Goal: Information Seeking & Learning: Learn about a topic

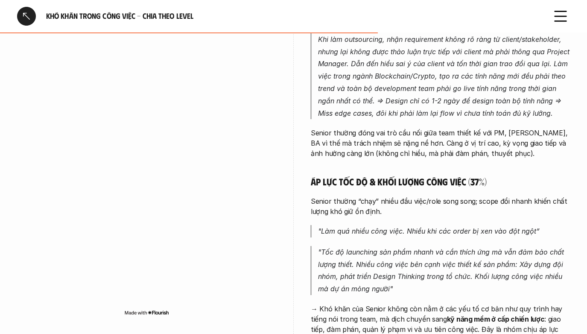
scroll to position [2296, 0]
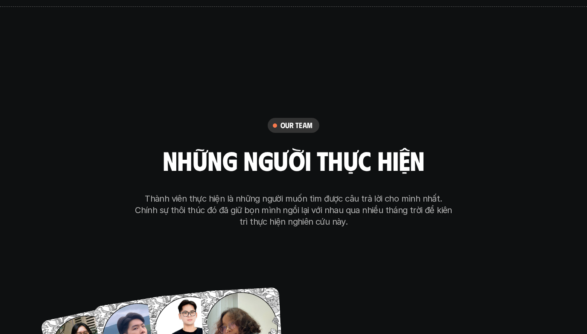
scroll to position [4719, 0]
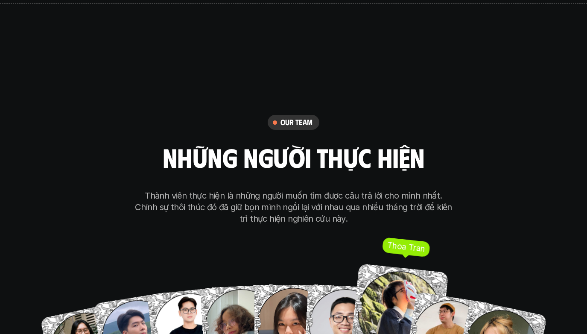
click at [399, 298] on img at bounding box center [399, 313] width 99 height 99
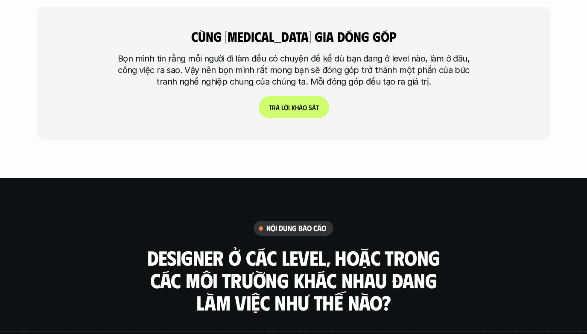
scroll to position [2110, 0]
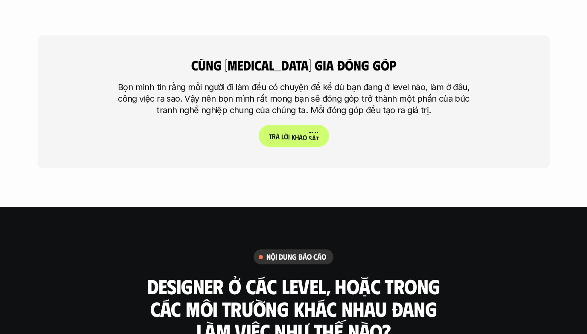
click at [298, 132] on p "T r ả l ờ i k h ả o s á t" at bounding box center [294, 136] width 50 height 8
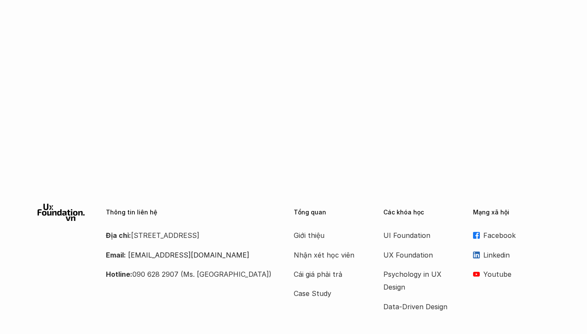
scroll to position [514, 0]
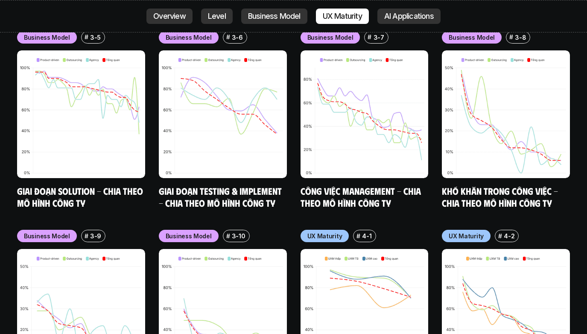
scroll to position [3889, 0]
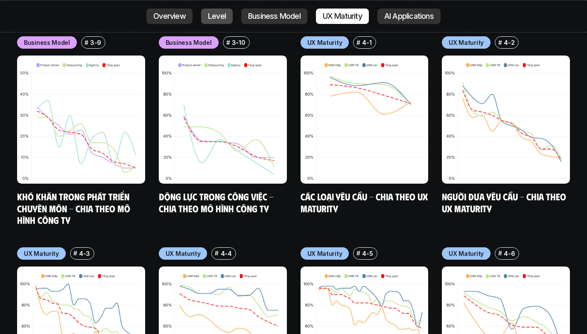
click at [212, 17] on p "Level" at bounding box center [217, 16] width 18 height 9
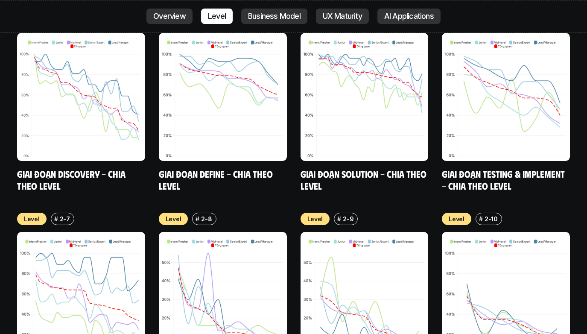
scroll to position [3142, 0]
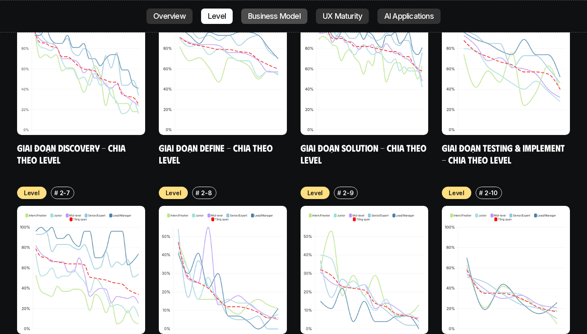
click at [276, 13] on p "Business Model" at bounding box center [274, 16] width 53 height 9
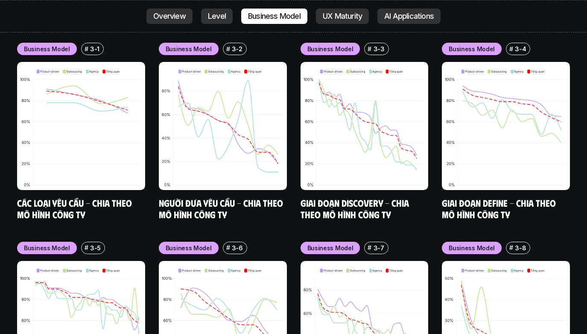
scroll to position [3521, 0]
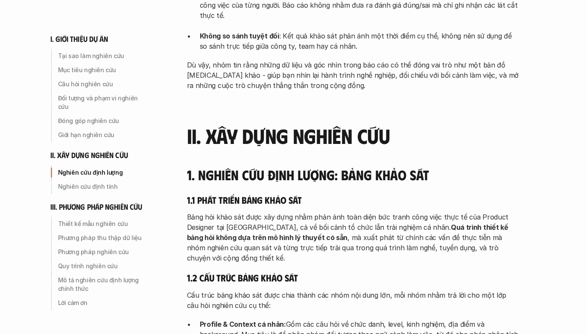
scroll to position [1051, 0]
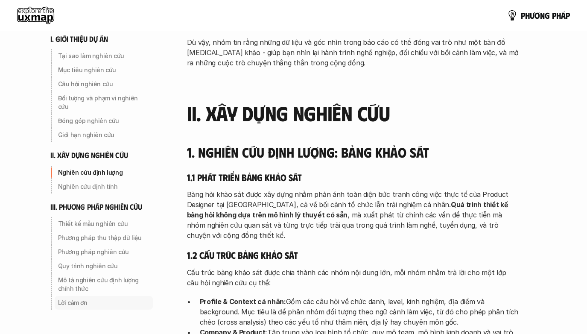
click at [116, 299] on p "Lời cảm ơn" at bounding box center [103, 303] width 91 height 9
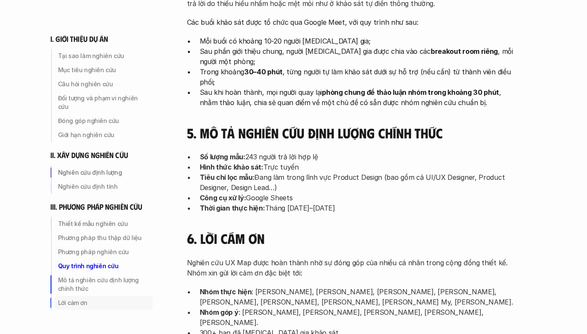
scroll to position [2731, 0]
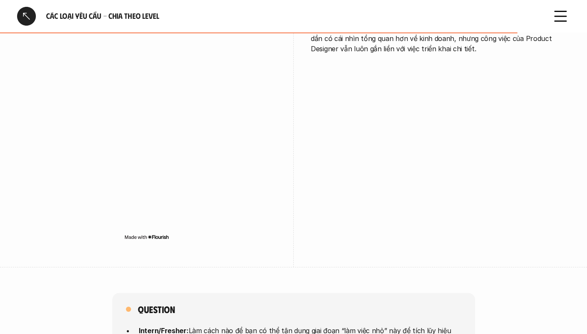
scroll to position [2242, 0]
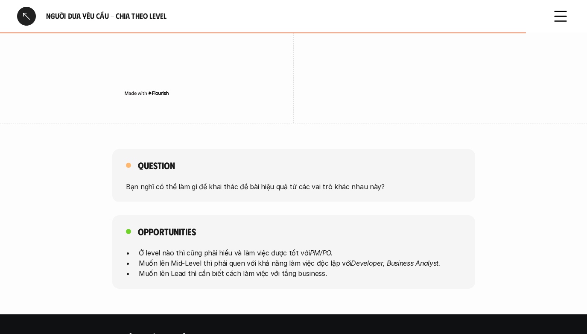
scroll to position [1998, 0]
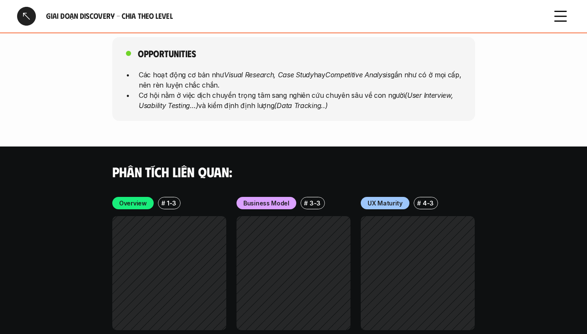
scroll to position [2687, 0]
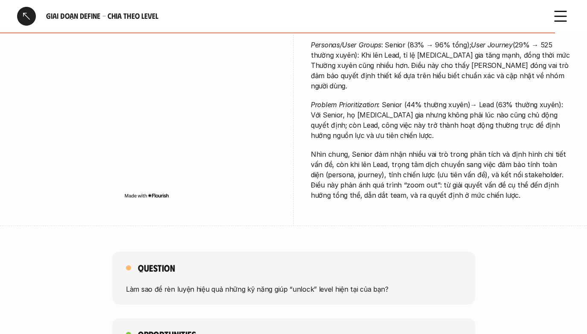
scroll to position [2348, 0]
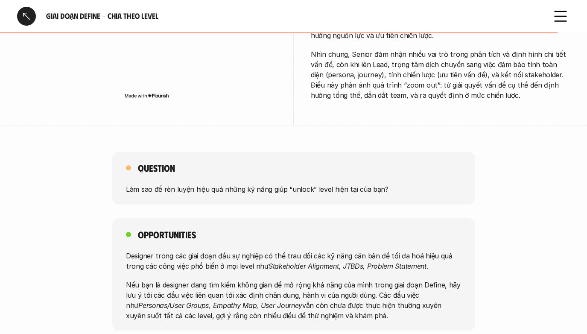
click at [225, 184] on p "Làm sao để rèn luyện hiệu quả những kỹ năng giúp “unlock” level hiện tại của bạ…" at bounding box center [294, 189] width 336 height 10
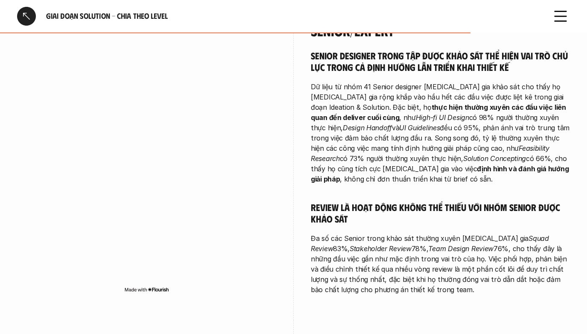
scroll to position [2263, 0]
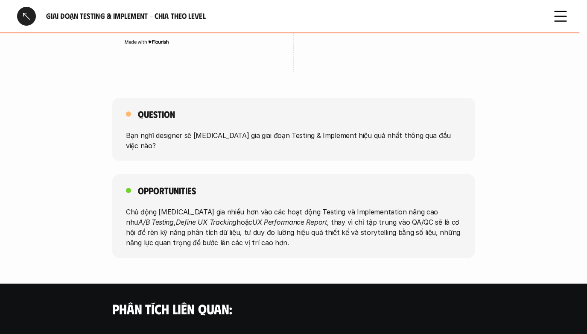
scroll to position [2150, 0]
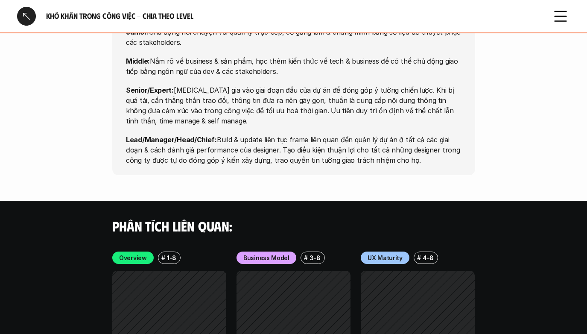
scroll to position [3736, 0]
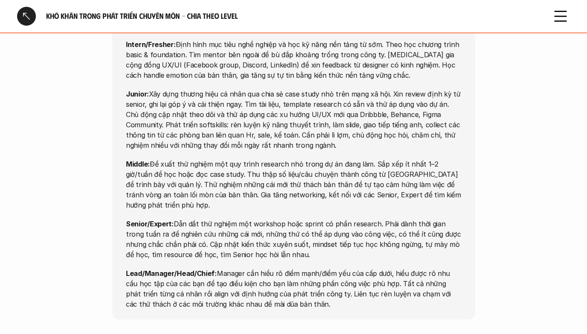
scroll to position [3115, 0]
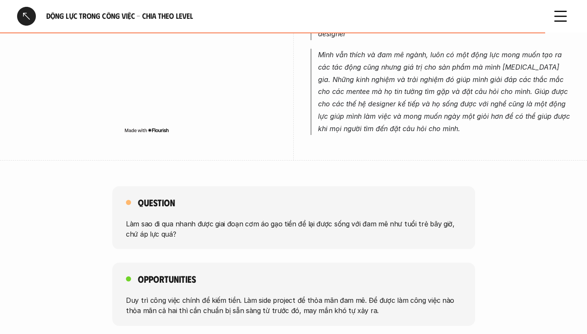
scroll to position [2426, 0]
